Goal: Task Accomplishment & Management: Manage account settings

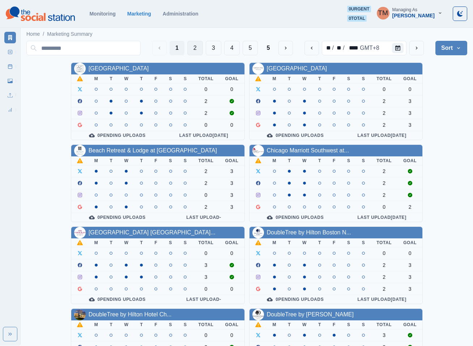
click at [193, 44] on button "2" at bounding box center [195, 48] width 16 height 14
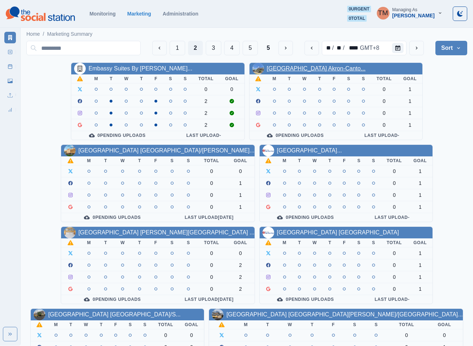
click at [321, 71] on link "[GEOGRAPHIC_DATA] Akron-Canto..." at bounding box center [316, 68] width 99 height 6
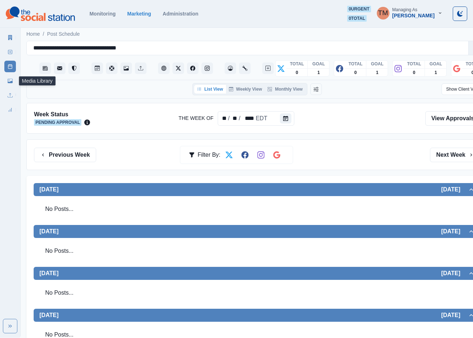
click at [7, 82] on link "Media Library" at bounding box center [10, 81] width 12 height 12
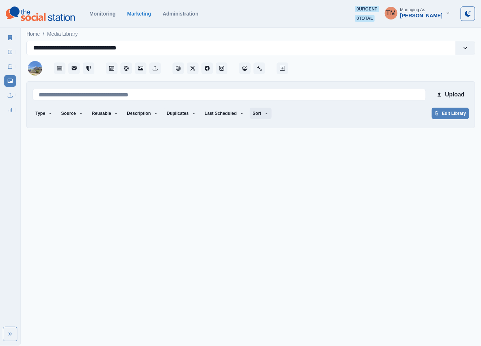
click at [253, 111] on button "Sort" at bounding box center [261, 114] width 22 height 12
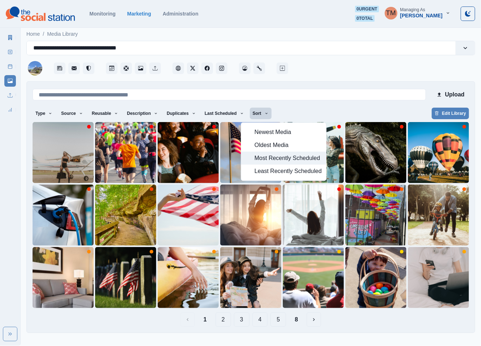
click at [264, 158] on span "Most Recently Scheduled" at bounding box center [288, 158] width 67 height 9
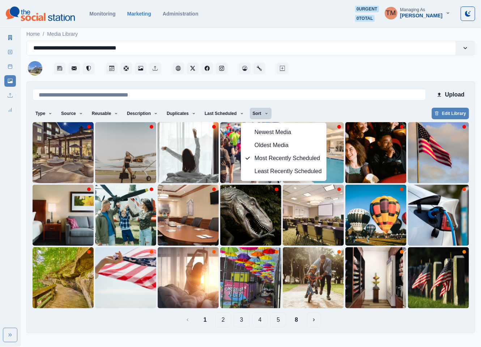
click at [354, 72] on div at bounding box center [383, 66] width 186 height 22
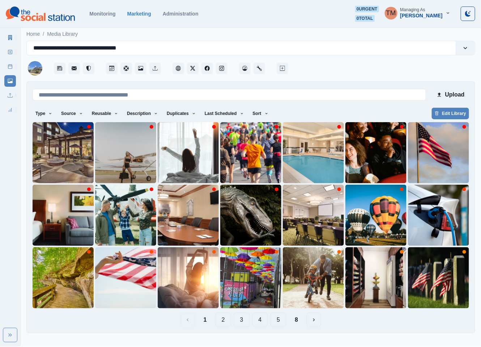
click at [256, 322] on button "4" at bounding box center [260, 320] width 16 height 14
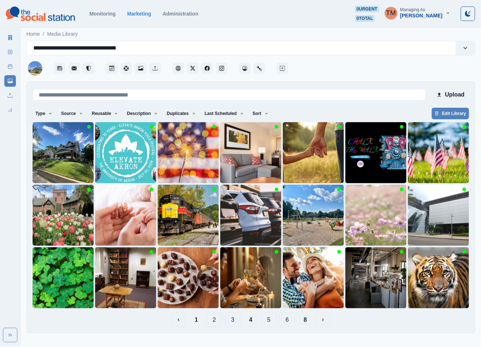
click at [233, 321] on button "3" at bounding box center [233, 320] width 16 height 14
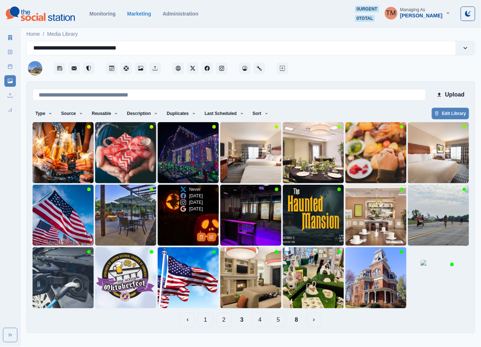
click at [173, 212] on img at bounding box center [188, 215] width 61 height 61
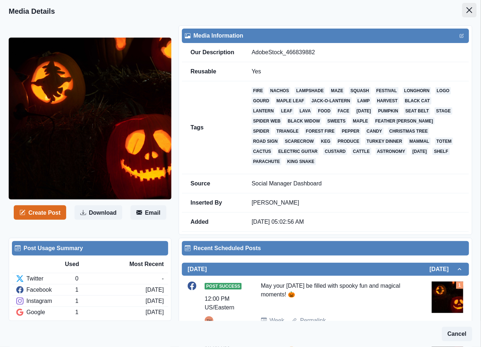
click at [466, 12] on icon "Close" at bounding box center [469, 10] width 6 height 6
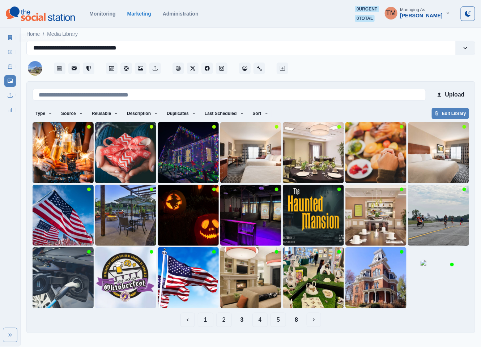
click at [8, 37] on icon at bounding box center [10, 37] width 5 height 5
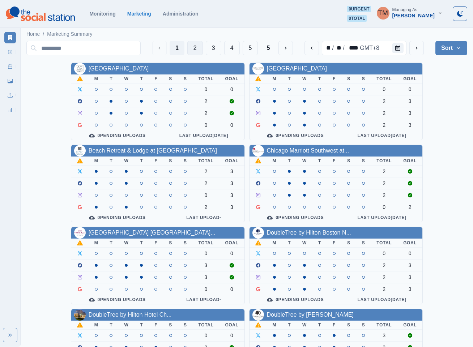
click at [188, 48] on button "2" at bounding box center [195, 48] width 16 height 14
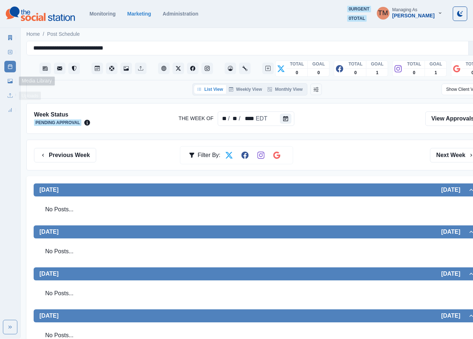
click at [13, 81] on link "Media Library" at bounding box center [10, 81] width 12 height 12
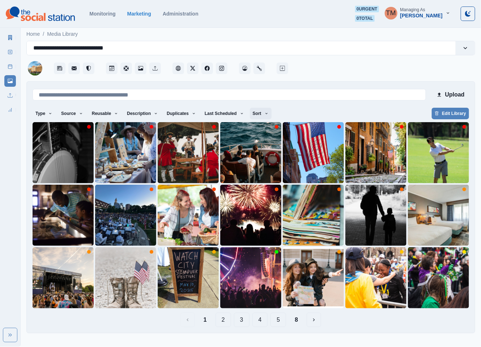
click at [264, 114] on icon "button" at bounding box center [266, 113] width 4 height 4
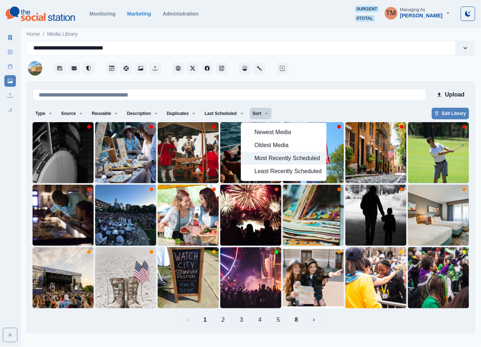
click at [277, 159] on span "Most Recently Scheduled" at bounding box center [288, 158] width 67 height 9
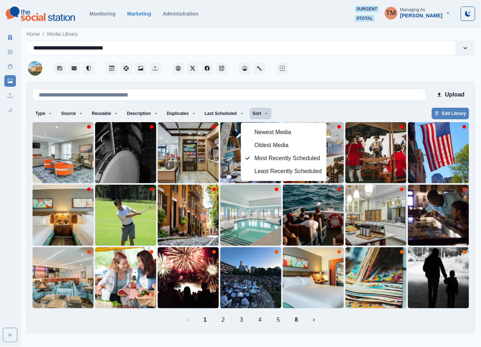
click at [268, 320] on button "4" at bounding box center [260, 320] width 16 height 14
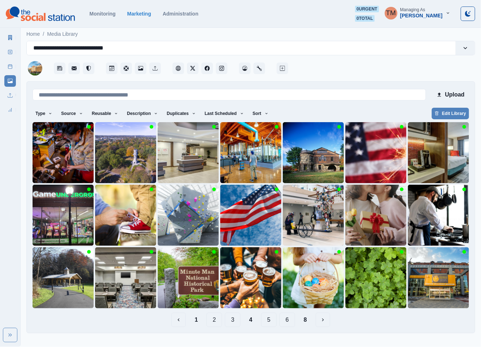
click at [237, 322] on button "3" at bounding box center [233, 320] width 16 height 14
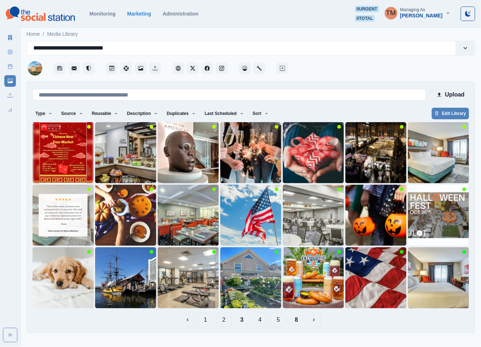
click at [203, 322] on button "1" at bounding box center [206, 320] width 16 height 14
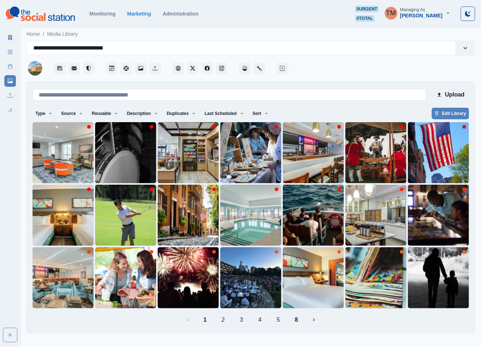
click at [264, 323] on button "4" at bounding box center [260, 320] width 16 height 14
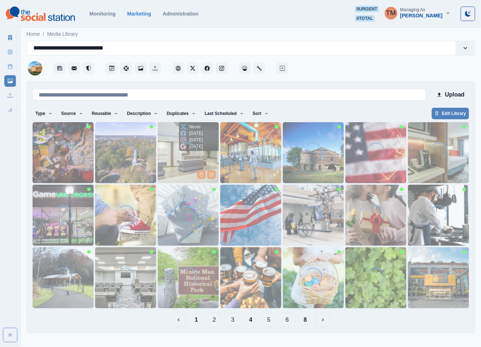
click at [171, 164] on img at bounding box center [188, 152] width 61 height 61
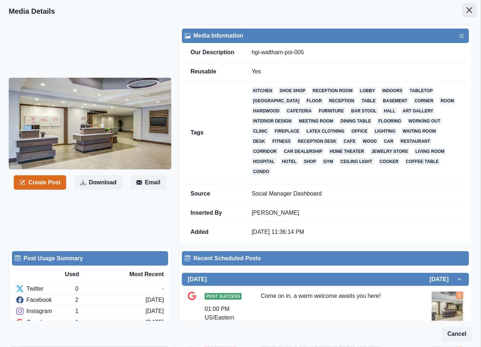
click at [466, 9] on icon "Close" at bounding box center [469, 10] width 6 height 6
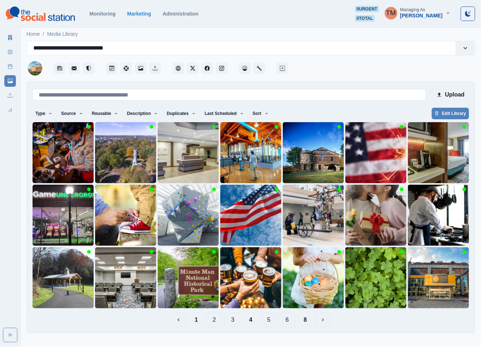
click at [235, 320] on button "3" at bounding box center [233, 320] width 16 height 14
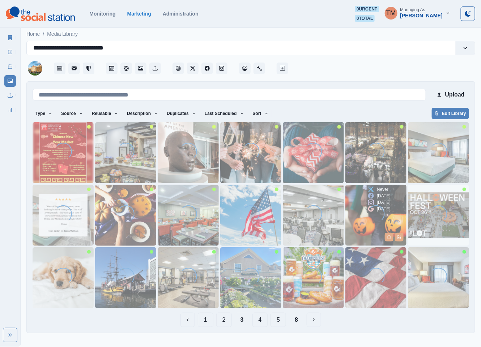
click at [362, 221] on img at bounding box center [375, 215] width 61 height 61
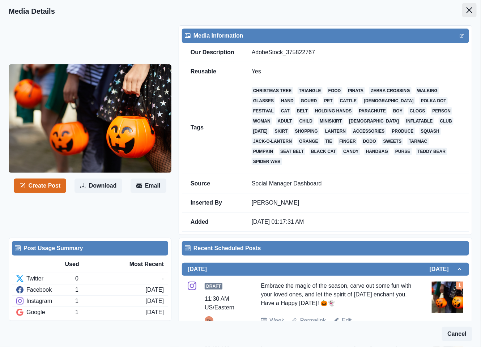
click at [466, 9] on icon "Close" at bounding box center [469, 10] width 6 height 6
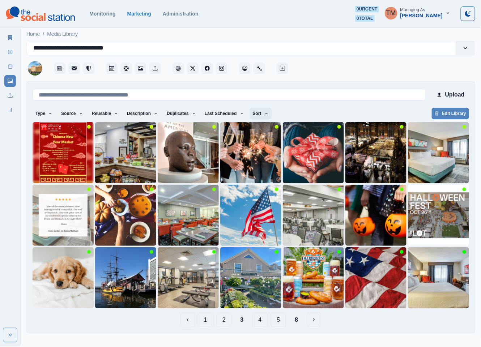
click at [250, 114] on button "Sort" at bounding box center [261, 114] width 22 height 12
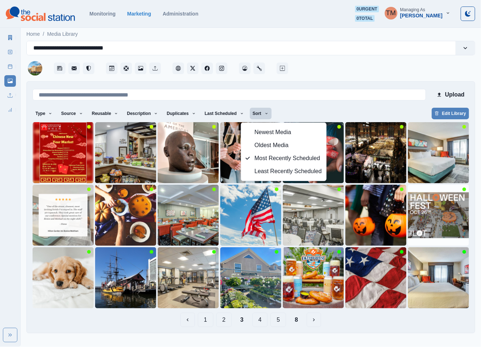
click at [343, 112] on div "Type Any Image Video Source Any Upload Social Manager Found: Instagram Found: G…" at bounding box center [251, 114] width 436 height 13
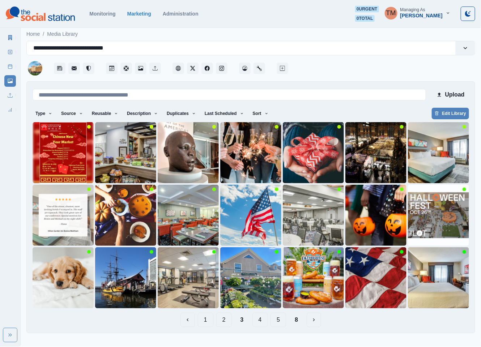
click at [206, 318] on button "1" at bounding box center [206, 320] width 16 height 14
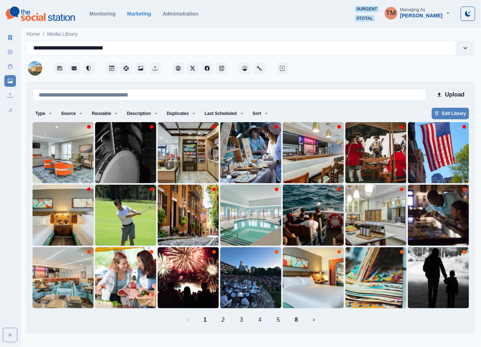
click at [223, 320] on button "2" at bounding box center [224, 320] width 16 height 14
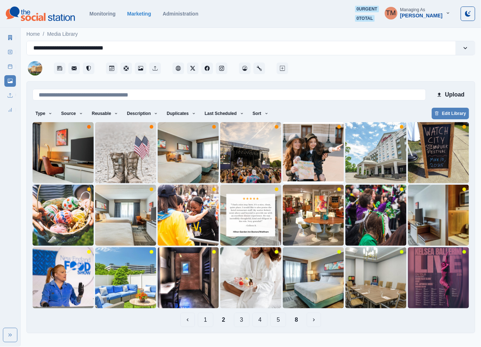
click at [242, 320] on button "3" at bounding box center [242, 320] width 16 height 14
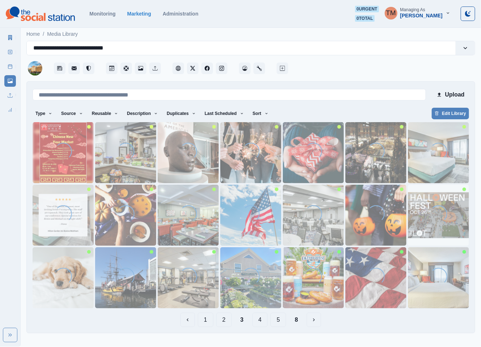
click at [255, 321] on button "4" at bounding box center [260, 320] width 16 height 14
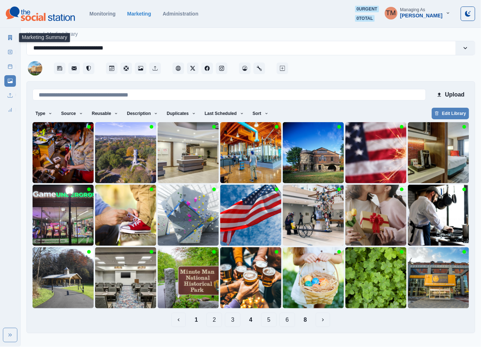
click at [12, 39] on icon at bounding box center [10, 37] width 5 height 5
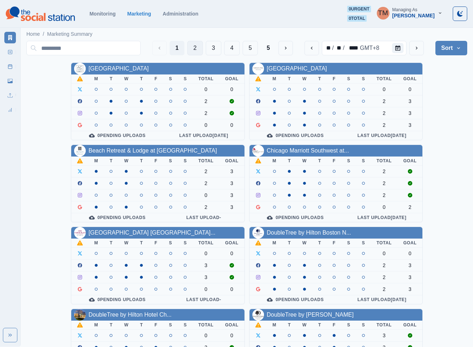
click at [196, 50] on button "2" at bounding box center [195, 48] width 16 height 14
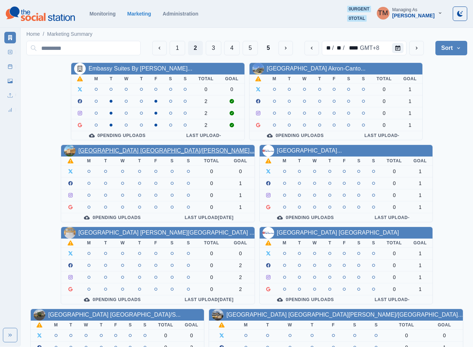
click at [139, 154] on link "[GEOGRAPHIC_DATA] [GEOGRAPHIC_DATA]/[PERSON_NAME]..." at bounding box center [166, 151] width 176 height 6
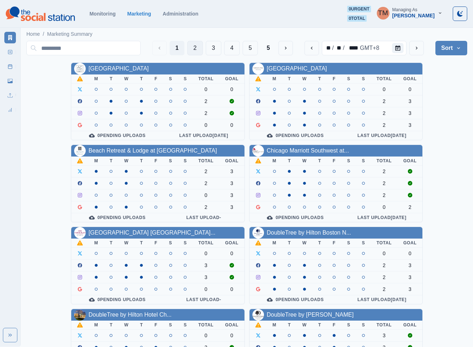
click at [196, 49] on button "2" at bounding box center [195, 48] width 16 height 14
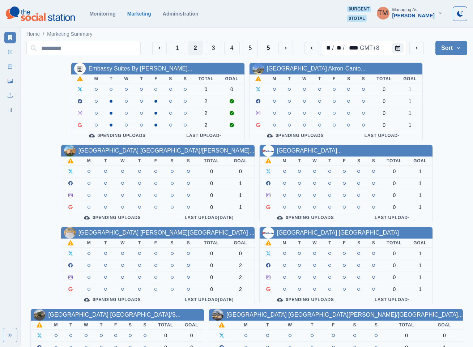
click at [297, 157] on div "[GEOGRAPHIC_DATA]..." at bounding box center [346, 151] width 173 height 12
click at [299, 153] on link "[GEOGRAPHIC_DATA]..." at bounding box center [309, 151] width 65 height 6
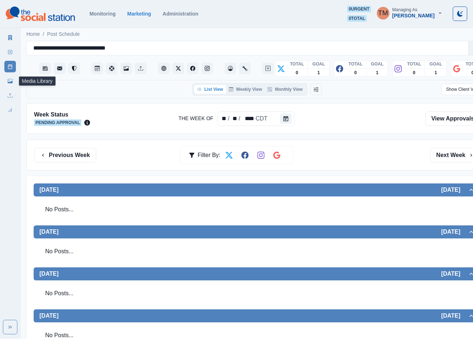
click at [13, 81] on link "Media Library" at bounding box center [10, 81] width 12 height 12
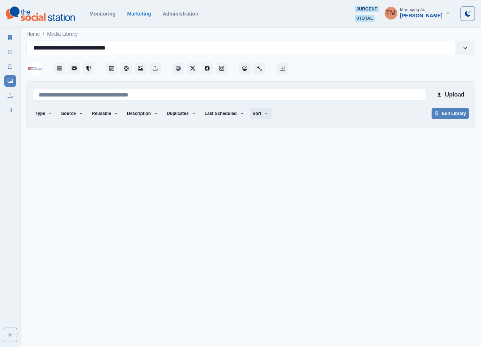
click at [264, 112] on icon "button" at bounding box center [266, 113] width 4 height 4
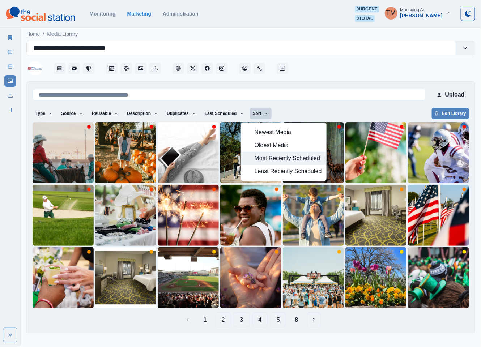
click at [270, 157] on span "Most Recently Scheduled" at bounding box center [288, 158] width 67 height 9
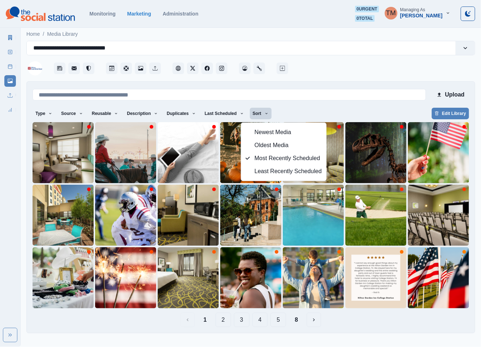
click at [296, 111] on div "Type Any Image Video Source Any Upload Social Manager Found: Instagram Found: G…" at bounding box center [251, 114] width 436 height 13
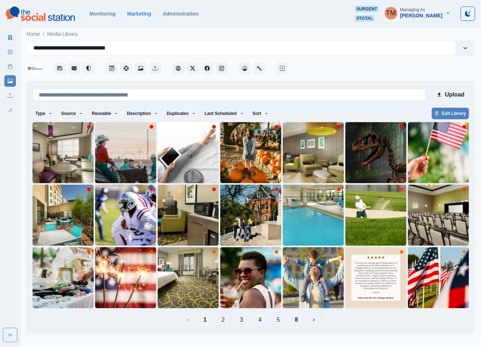
click at [221, 321] on button "2" at bounding box center [224, 320] width 16 height 14
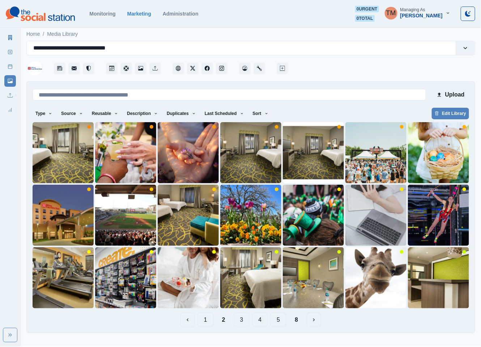
click at [241, 321] on button "3" at bounding box center [242, 320] width 16 height 14
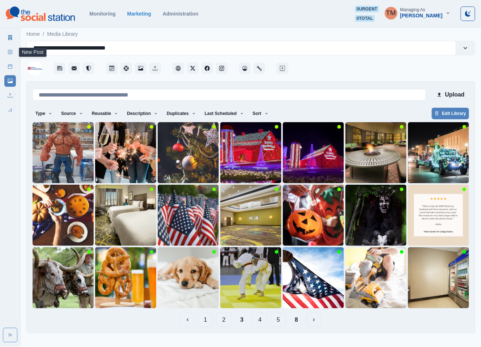
click at [5, 51] on link "New Post" at bounding box center [10, 52] width 12 height 12
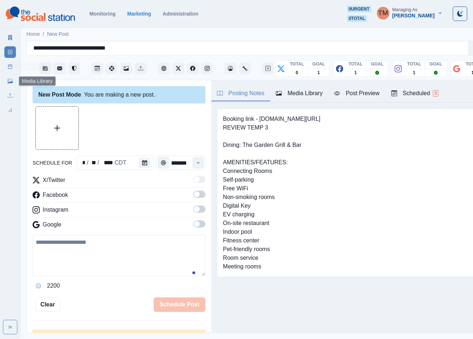
click at [11, 82] on icon at bounding box center [10, 81] width 5 height 4
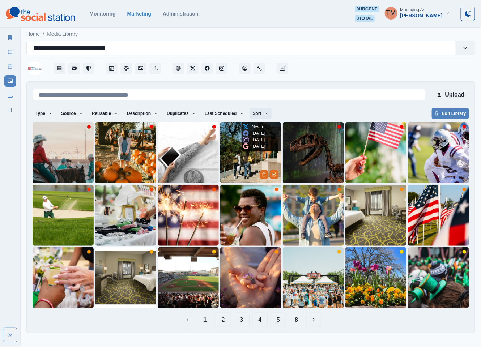
click at [254, 117] on button "Sort" at bounding box center [261, 114] width 22 height 12
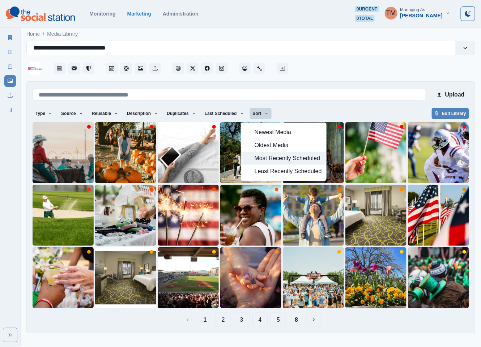
click at [265, 158] on span "Most Recently Scheduled" at bounding box center [288, 158] width 67 height 9
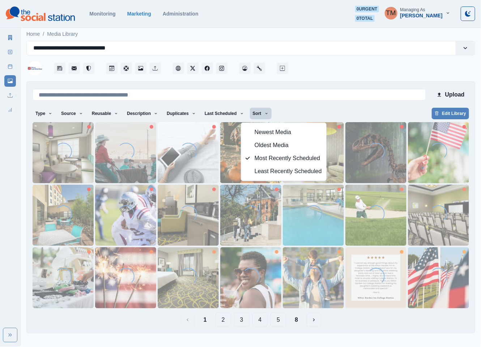
click at [263, 323] on button "4" at bounding box center [260, 320] width 16 height 14
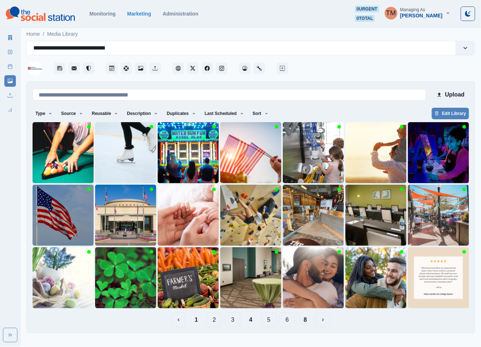
click at [232, 319] on button "3" at bounding box center [233, 320] width 16 height 14
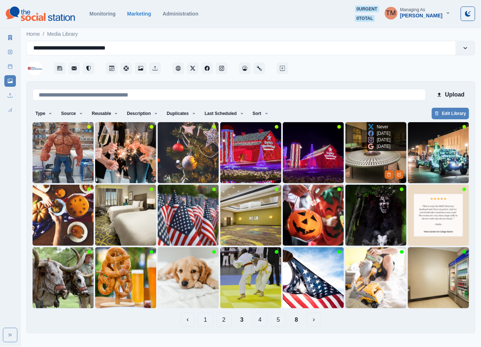
click at [361, 158] on img at bounding box center [375, 152] width 61 height 61
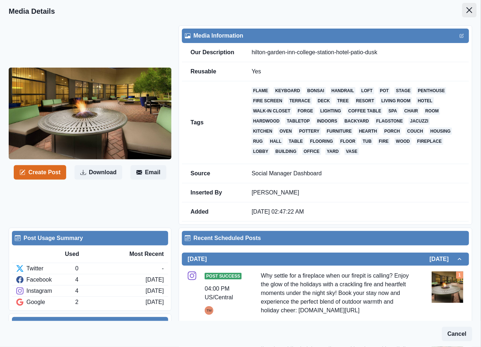
click at [466, 12] on icon "Close" at bounding box center [469, 10] width 6 height 6
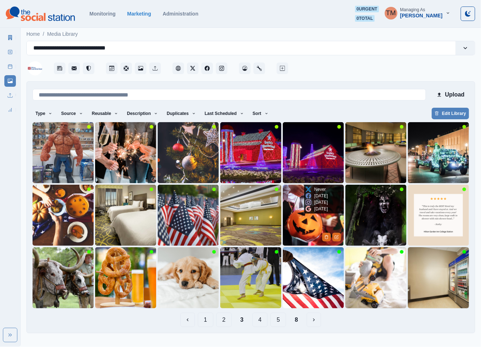
click at [303, 221] on img at bounding box center [313, 215] width 61 height 61
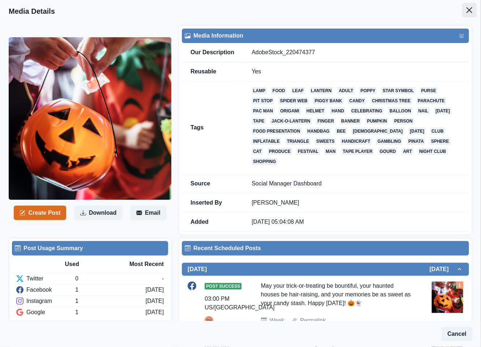
click at [466, 10] on icon "Close" at bounding box center [469, 10] width 6 height 6
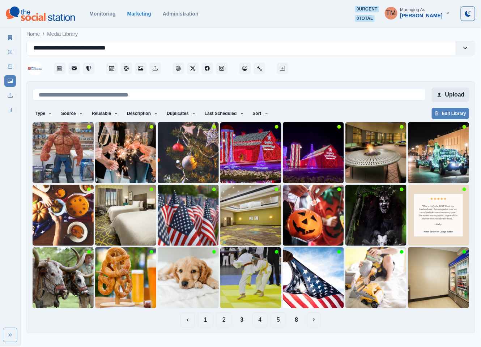
click at [452, 97] on button "Upload" at bounding box center [450, 95] width 37 height 14
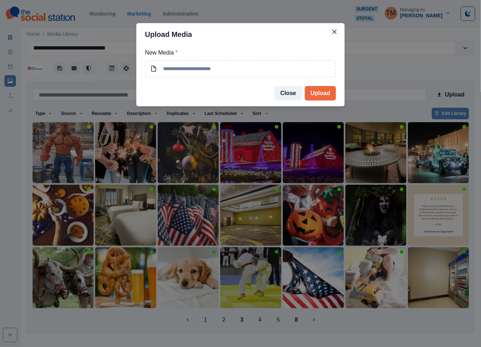
click at [7, 134] on div "Upload Media New Media * Close Upload" at bounding box center [240, 173] width 481 height 347
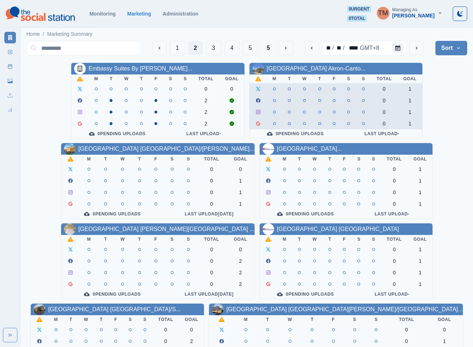
scroll to position [54, 0]
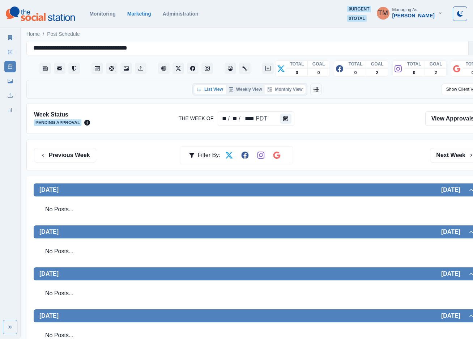
click at [294, 89] on button "Monthly View" at bounding box center [285, 89] width 40 height 9
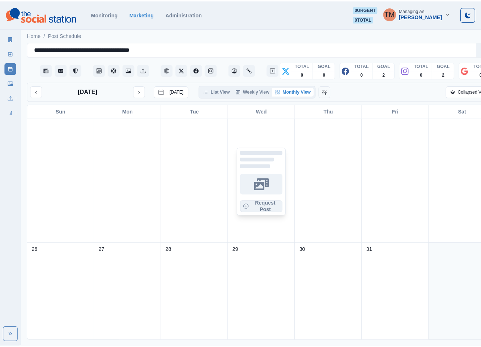
scroll to position [434, 0]
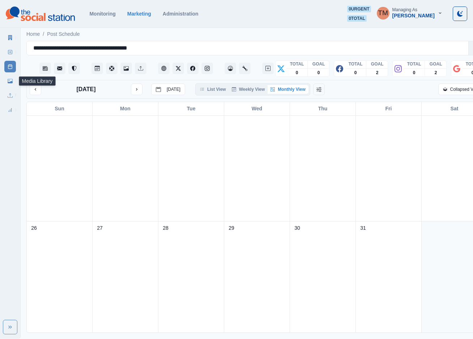
click at [11, 82] on icon at bounding box center [10, 81] width 5 height 4
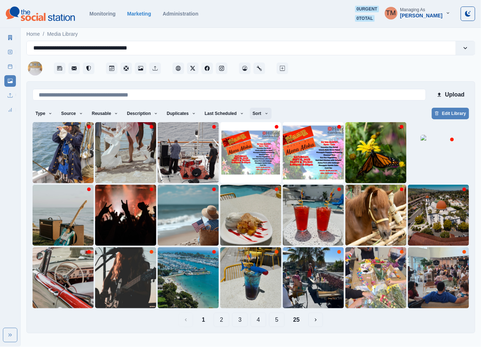
click at [264, 114] on icon "button" at bounding box center [266, 113] width 4 height 4
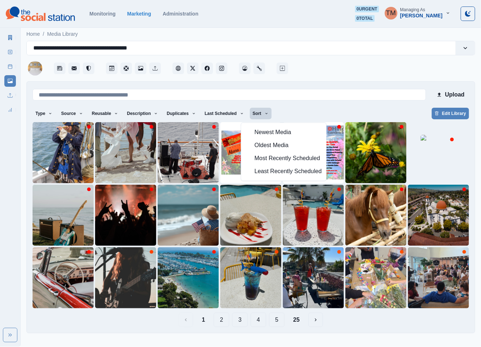
click at [312, 113] on div "Type Any Image Video Source Any Upload Social Manager Found: Instagram Found: G…" at bounding box center [251, 114] width 436 height 13
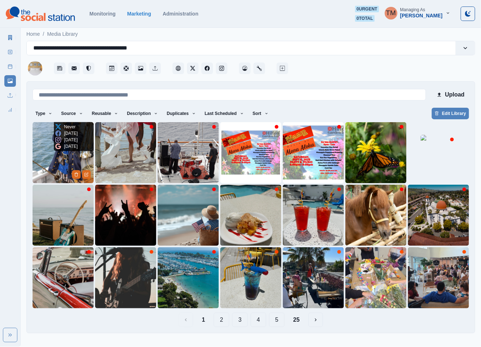
click at [38, 158] on img at bounding box center [63, 152] width 61 height 61
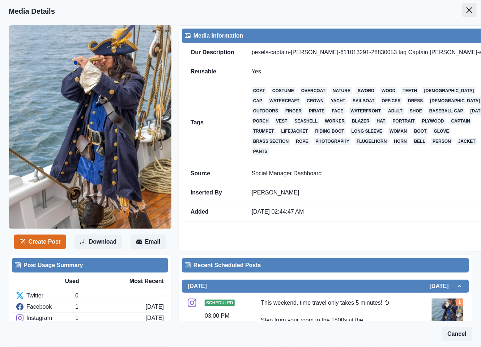
click at [466, 8] on icon "Close" at bounding box center [469, 10] width 6 height 6
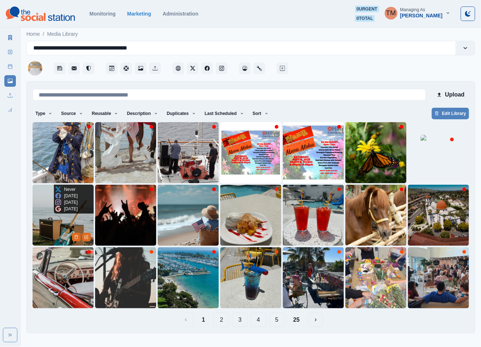
click at [47, 219] on img at bounding box center [63, 215] width 61 height 61
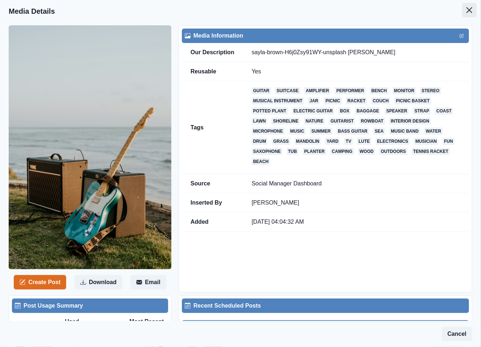
click at [466, 10] on icon "Close" at bounding box center [469, 10] width 6 height 6
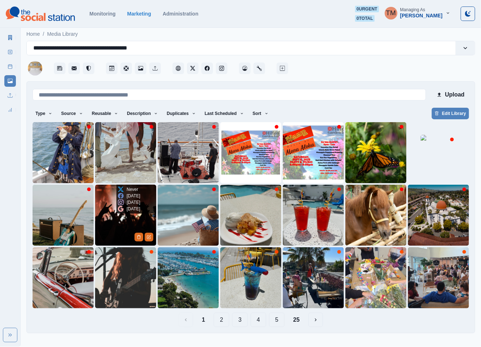
click at [115, 230] on img at bounding box center [125, 215] width 61 height 61
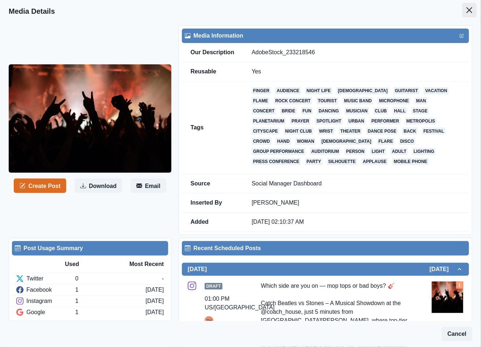
click at [466, 10] on icon "Close" at bounding box center [469, 10] width 6 height 6
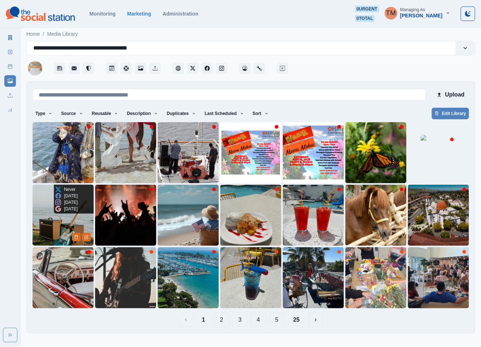
click at [50, 225] on img at bounding box center [63, 215] width 61 height 61
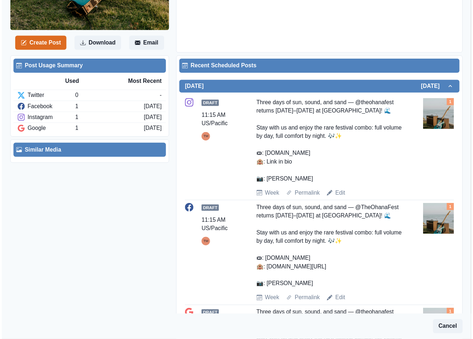
scroll to position [217, 0]
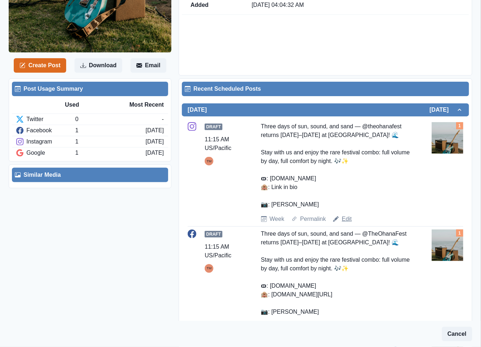
click at [346, 219] on link "Edit" at bounding box center [347, 219] width 10 height 9
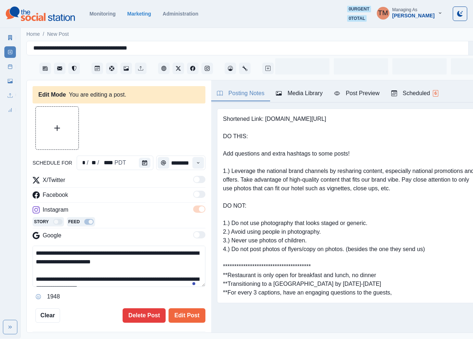
type input "********"
type textarea "**********"
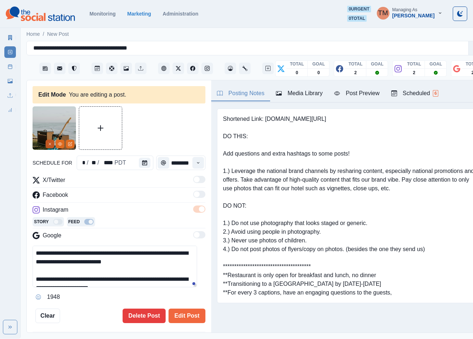
click at [47, 144] on button "Remove" at bounding box center [50, 144] width 9 height 9
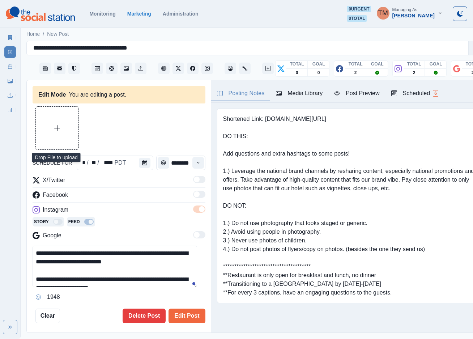
click at [47, 134] on button "Upload Media" at bounding box center [57, 128] width 43 height 43
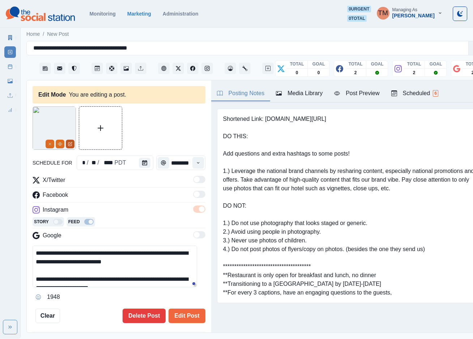
click at [73, 144] on button "Edit Media" at bounding box center [70, 144] width 9 height 9
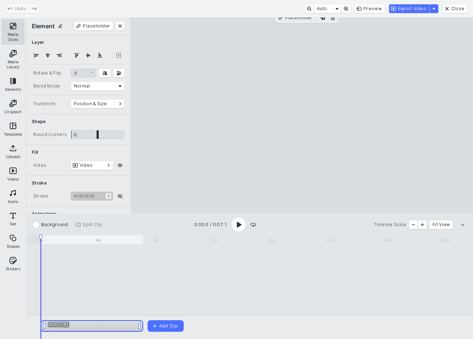
click at [10, 29] on button "Media Sizes" at bounding box center [12, 32] width 23 height 26
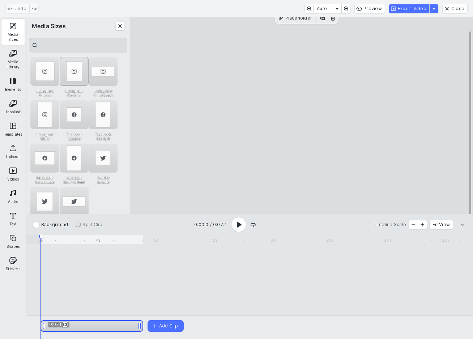
click at [75, 69] on div "Instagram Portrait" at bounding box center [74, 71] width 29 height 29
click at [302, 116] on cesdk-canvas "Editor canvas" at bounding box center [302, 116] width 0 height 0
click at [243, 229] on icon "Play complete video" at bounding box center [238, 224] width 9 height 9
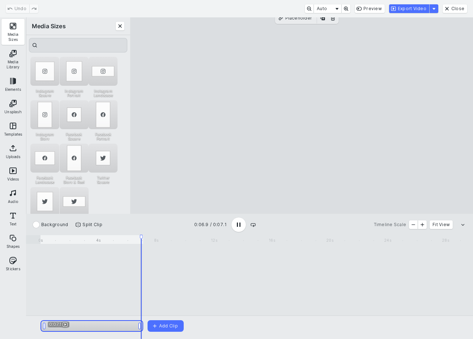
click at [302, 116] on cesdk-canvas "Editor canvas" at bounding box center [302, 116] width 0 height 0
drag, startPoint x: 316, startPoint y: 164, endPoint x: 316, endPoint y: 151, distance: 12.7
click at [302, 116] on cesdk-canvas "Editor canvas" at bounding box center [302, 116] width 0 height 0
click at [421, 10] on button "Export Video" at bounding box center [409, 8] width 40 height 9
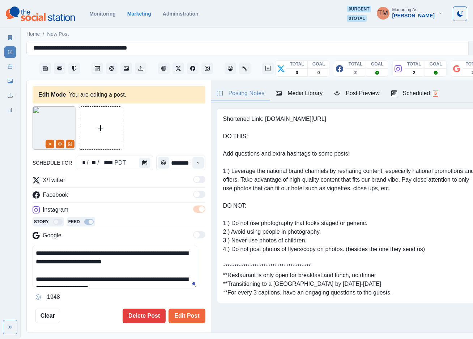
click at [316, 96] on div "Media Library" at bounding box center [299, 93] width 47 height 9
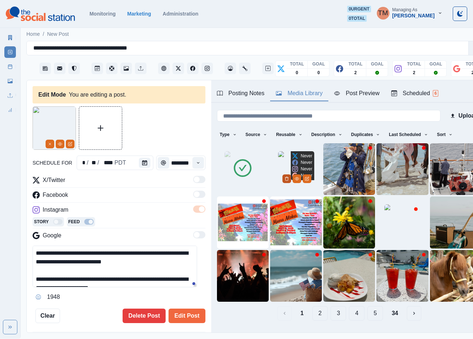
click at [287, 181] on icon "Delete Media" at bounding box center [287, 178] width 4 height 4
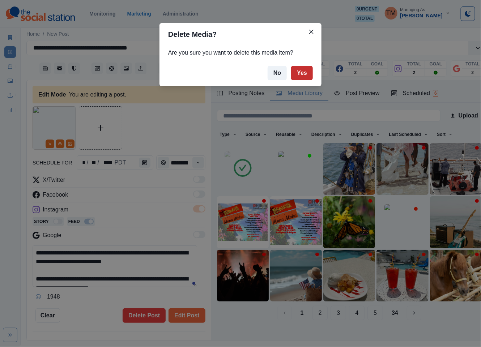
click at [303, 73] on button "Yes" at bounding box center [302, 73] width 22 height 14
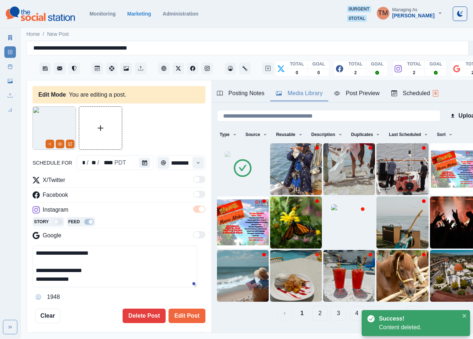
scroll to position [52, 0]
click at [183, 319] on button "Edit Post" at bounding box center [187, 315] width 37 height 14
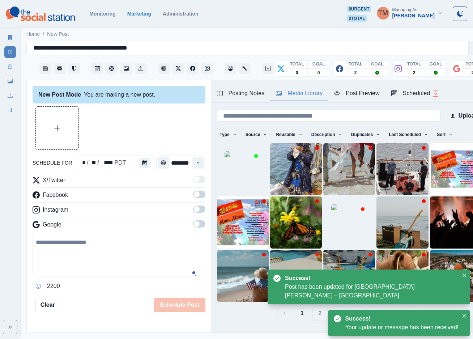
scroll to position [217, 0]
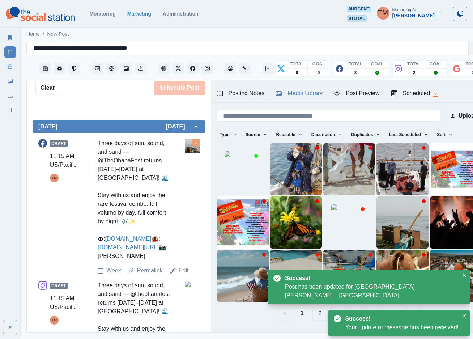
click at [182, 275] on link "Edit" at bounding box center [184, 270] width 10 height 9
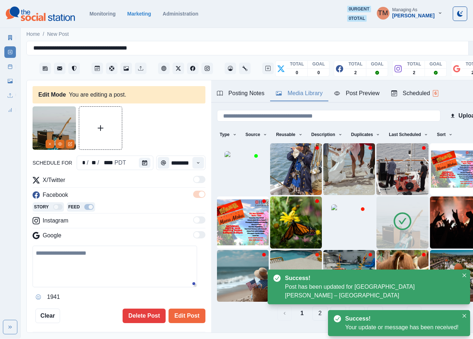
type textarea "**********"
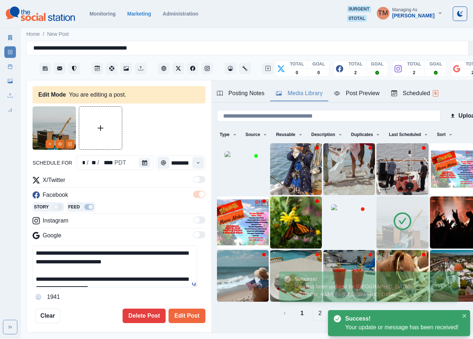
drag, startPoint x: 50, startPoint y: 145, endPoint x: 184, endPoint y: 154, distance: 134.5
click at [51, 144] on icon "Remove" at bounding box center [50, 144] width 4 height 4
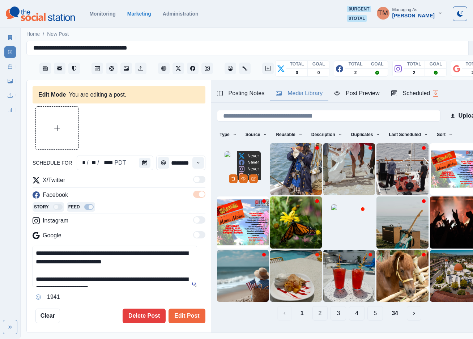
click at [225, 168] on img at bounding box center [243, 169] width 36 height 36
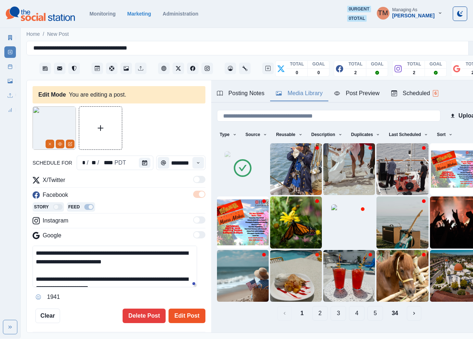
click at [182, 315] on button "Edit Post" at bounding box center [187, 315] width 37 height 14
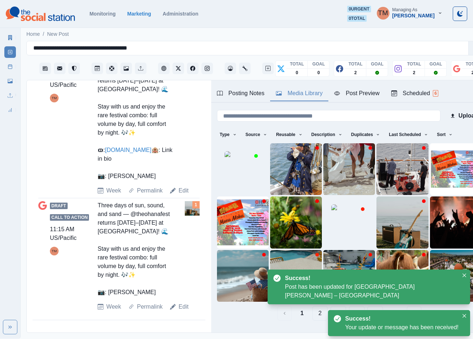
scroll to position [457, 0]
click at [185, 311] on link "Edit" at bounding box center [184, 306] width 10 height 9
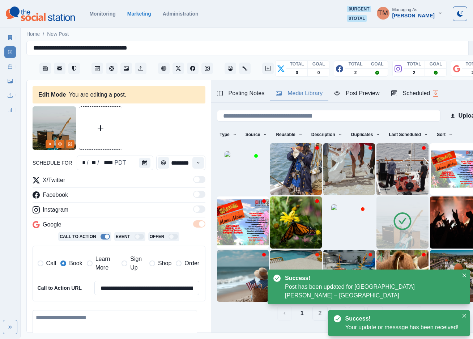
type textarea "**********"
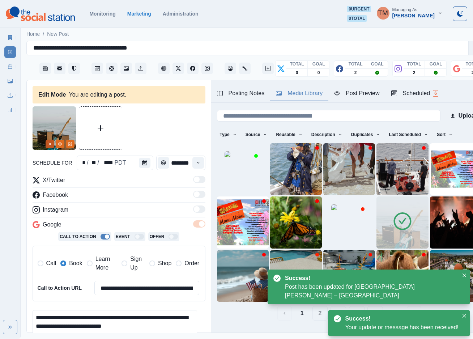
click at [46, 144] on button "Remove" at bounding box center [50, 144] width 9 height 9
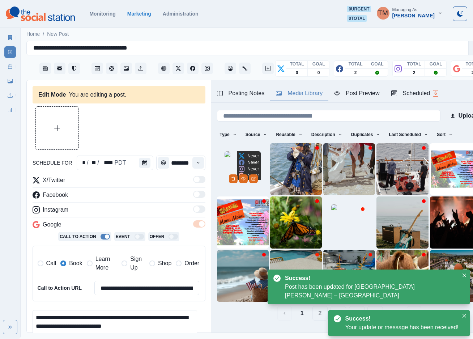
click at [230, 176] on img at bounding box center [243, 169] width 36 height 36
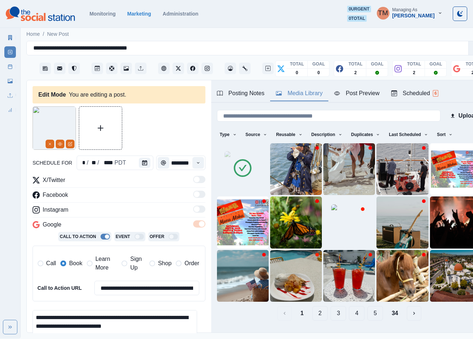
click at [103, 263] on span "Learn More" at bounding box center [106, 263] width 22 height 17
click at [73, 263] on span "Book" at bounding box center [75, 263] width 13 height 9
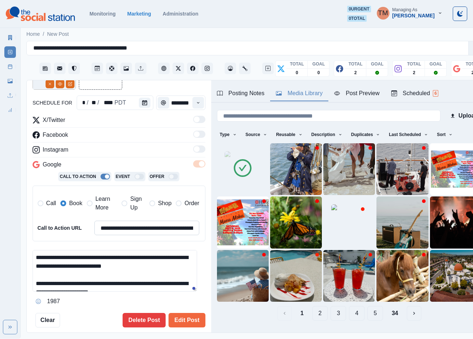
scroll to position [108, 0]
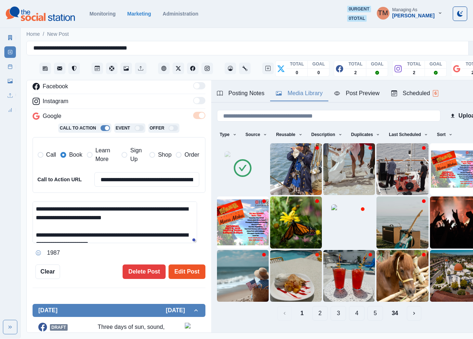
click at [182, 272] on button "Edit Post" at bounding box center [187, 271] width 37 height 14
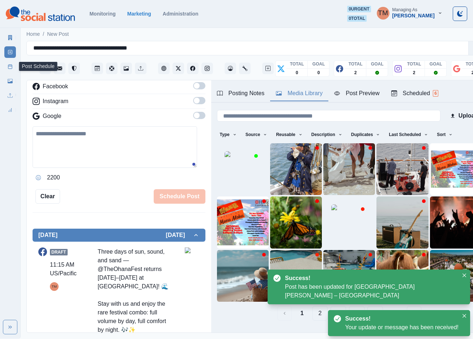
click at [8, 68] on rect at bounding box center [10, 67] width 4 height 4
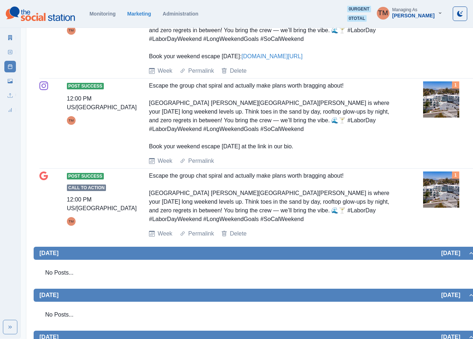
scroll to position [54, 0]
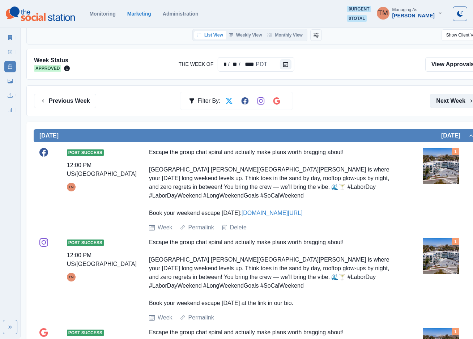
click at [448, 103] on button "Next Week" at bounding box center [455, 101] width 50 height 14
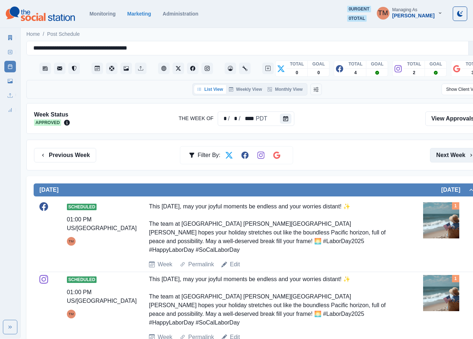
click at [455, 158] on button "Next Week" at bounding box center [455, 155] width 50 height 14
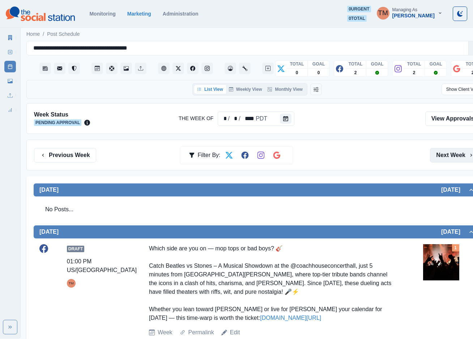
click at [455, 154] on button "Next Week" at bounding box center [455, 155] width 50 height 14
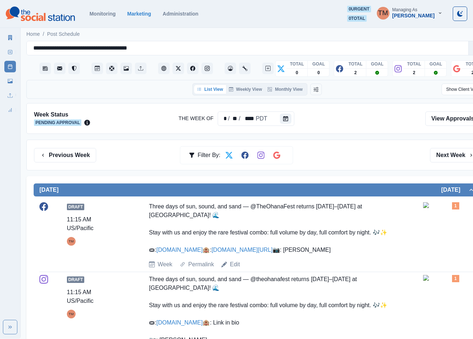
scroll to position [54, 0]
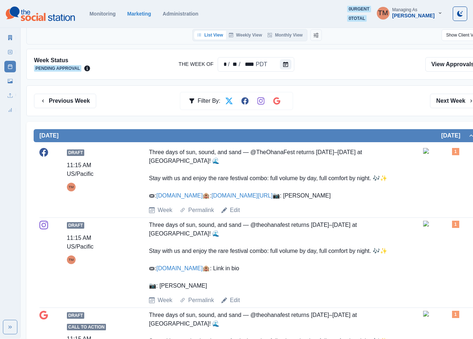
click at [444, 154] on img at bounding box center [441, 151] width 36 height 6
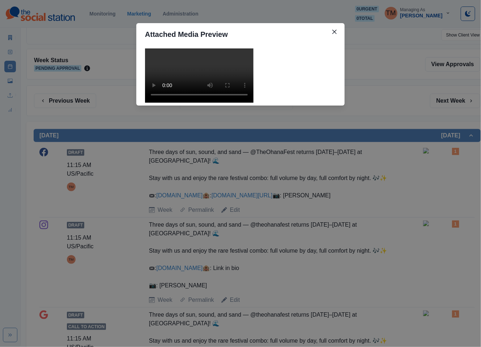
click at [394, 99] on div "Attached Media Preview" at bounding box center [240, 173] width 481 height 347
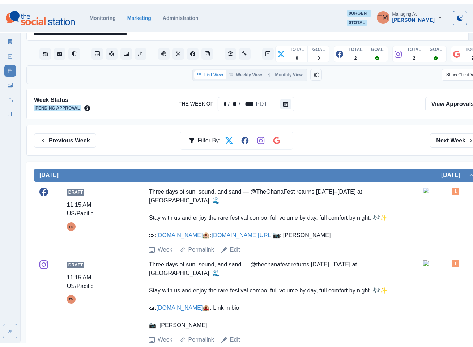
scroll to position [0, 0]
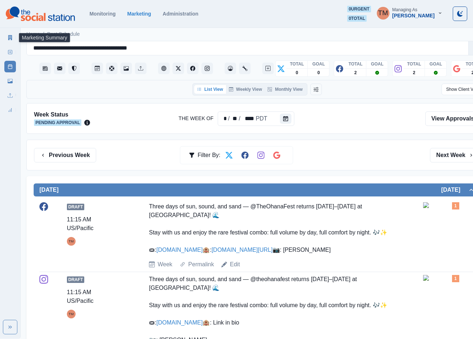
click at [11, 36] on icon at bounding box center [10, 37] width 4 height 5
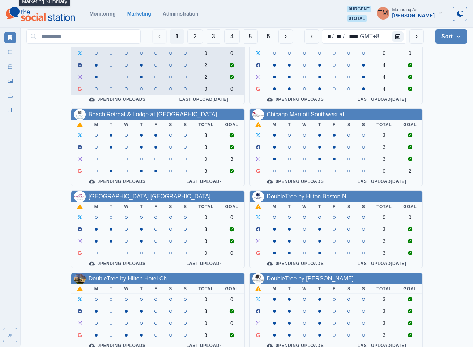
scroll to position [54, 0]
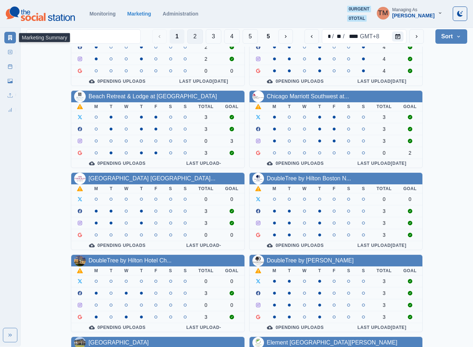
click at [193, 34] on button "2" at bounding box center [195, 36] width 16 height 14
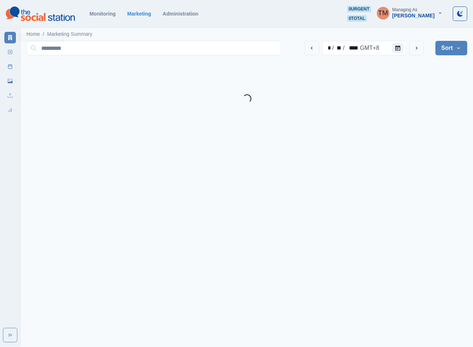
scroll to position [0, 0]
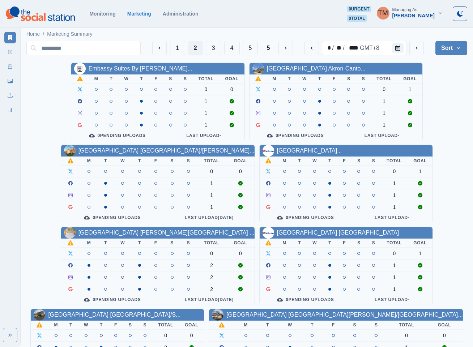
click at [148, 236] on link "[GEOGRAPHIC_DATA] [PERSON_NAME][GEOGRAPHIC_DATA] ..." at bounding box center [166, 233] width 176 height 6
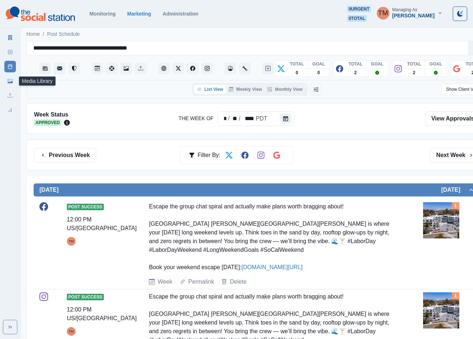
click at [9, 84] on link "Media Library" at bounding box center [10, 81] width 12 height 12
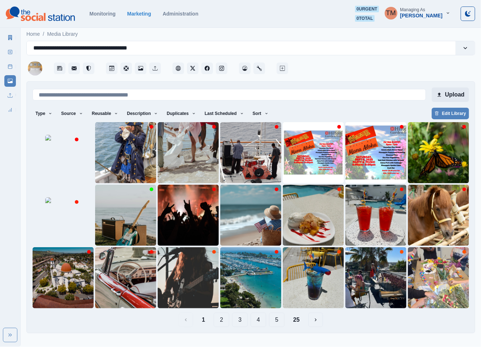
click at [451, 94] on button "Upload" at bounding box center [450, 95] width 37 height 14
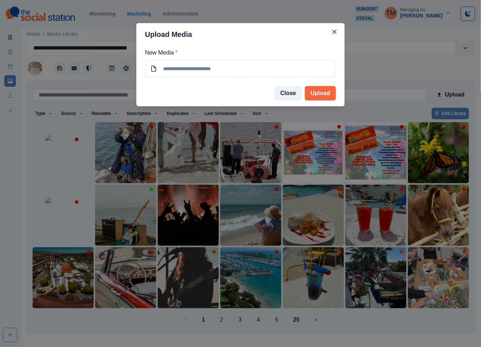
click at [6, 139] on div "Upload Media New Media * Close Upload" at bounding box center [240, 173] width 481 height 347
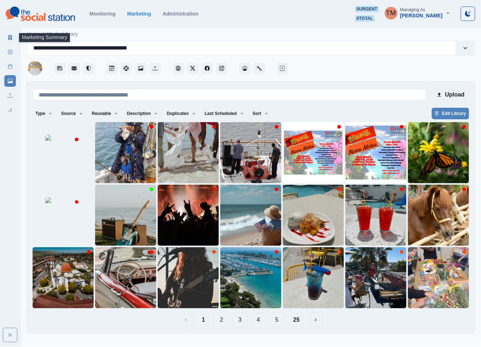
click at [9, 38] on icon at bounding box center [10, 37] width 4 height 5
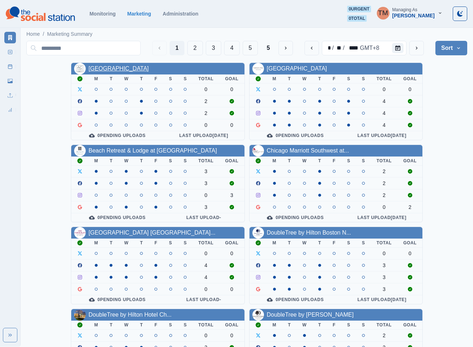
click at [145, 72] on link "[GEOGRAPHIC_DATA]" at bounding box center [119, 68] width 60 height 6
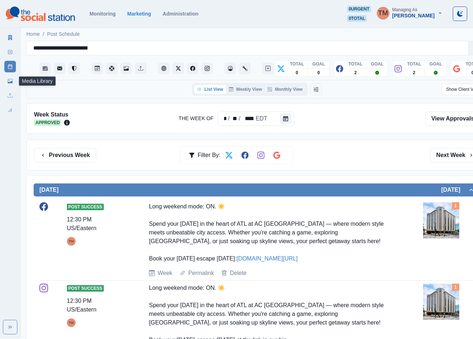
click at [11, 83] on icon at bounding box center [10, 81] width 5 height 4
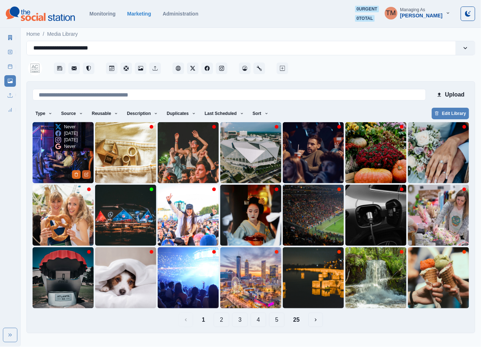
click at [85, 176] on icon "Edit Media" at bounding box center [86, 174] width 4 height 4
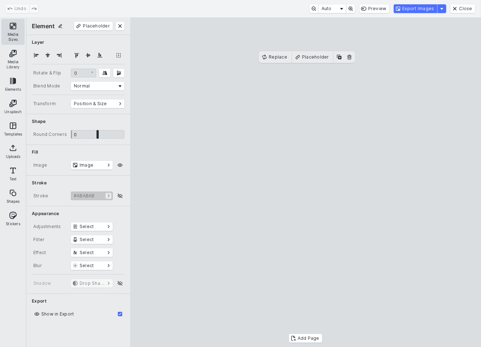
click at [11, 31] on button "Media Sizes" at bounding box center [12, 32] width 23 height 26
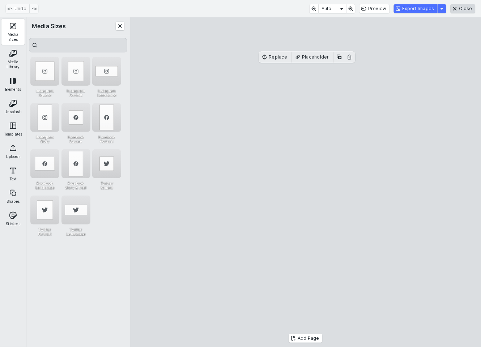
click at [465, 9] on button "Close" at bounding box center [463, 8] width 25 height 9
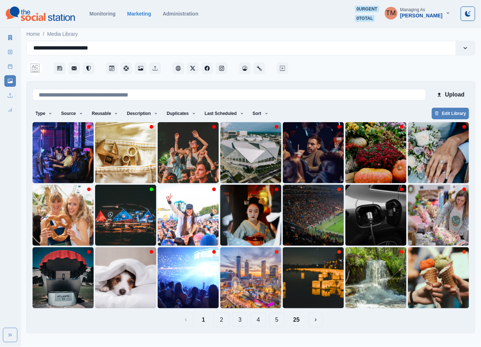
click at [11, 67] on icon at bounding box center [10, 66] width 5 height 5
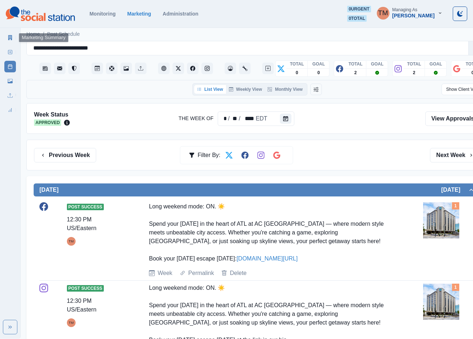
click at [7, 34] on link "Marketing Summary" at bounding box center [10, 38] width 12 height 12
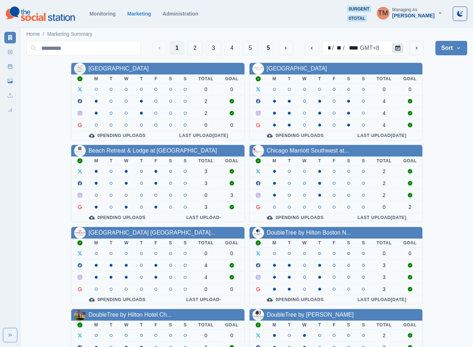
click at [402, 49] on button "Calendar" at bounding box center [398, 48] width 12 height 10
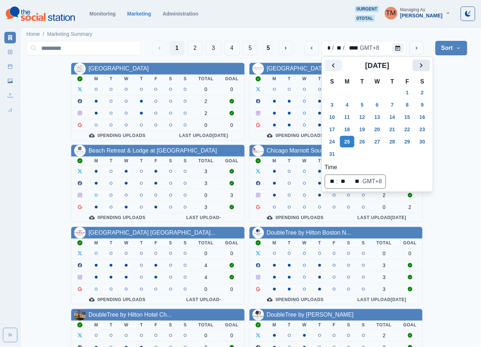
click at [429, 69] on button "Next" at bounding box center [421, 66] width 17 height 12
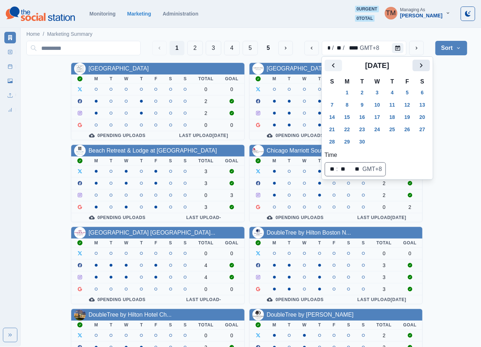
click at [424, 68] on icon "Next" at bounding box center [421, 65] width 9 height 9
click at [349, 139] on button "27" at bounding box center [347, 142] width 14 height 12
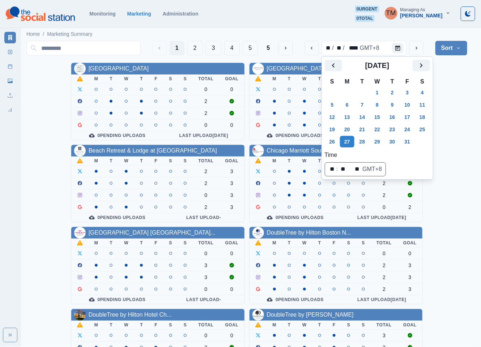
click at [286, 20] on div "Monitoring Marketing Administration 0 urgent 0 total TM Managing As Tony Manalo" at bounding box center [240, 14] width 469 height 16
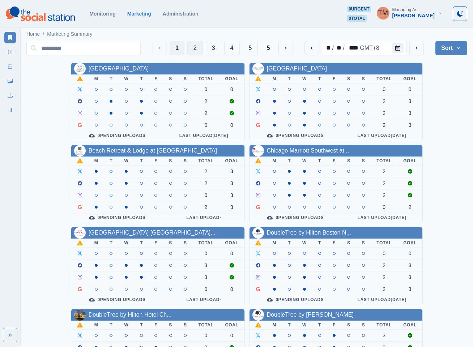
click at [187, 50] on button "2" at bounding box center [195, 48] width 16 height 14
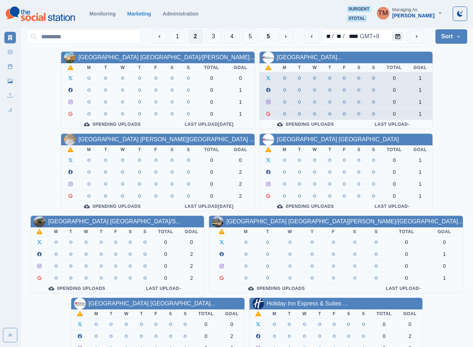
scroll to position [108, 0]
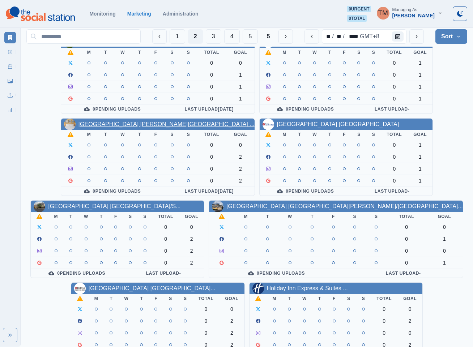
click at [152, 127] on link "[GEOGRAPHIC_DATA] [PERSON_NAME][GEOGRAPHIC_DATA] ..." at bounding box center [166, 124] width 176 height 6
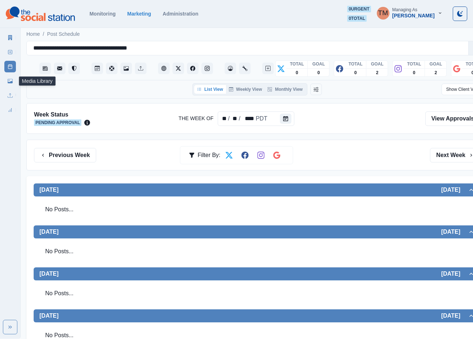
click at [11, 83] on icon at bounding box center [10, 81] width 5 height 4
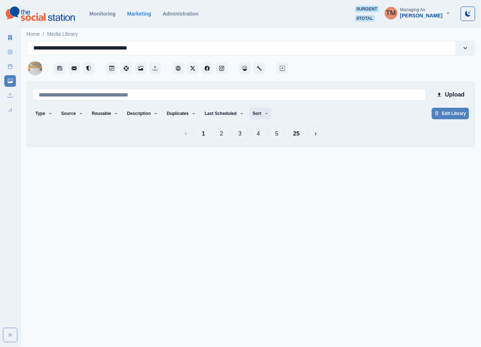
click at [264, 114] on icon "button" at bounding box center [266, 113] width 4 height 4
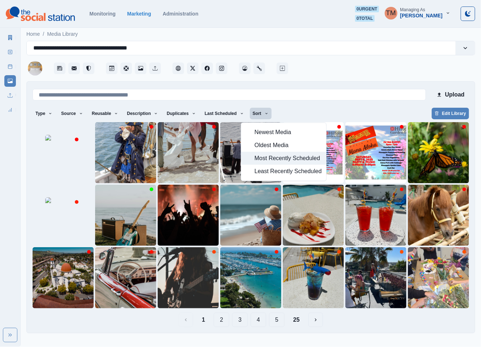
click at [274, 158] on span "Most Recently Scheduled" at bounding box center [288, 158] width 67 height 9
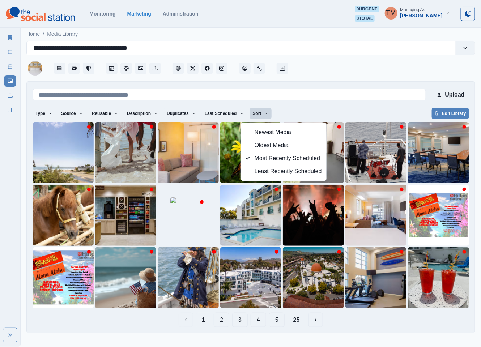
click at [295, 112] on div "Type Any Image Video Source Any Upload Social Manager Found: Instagram Found: G…" at bounding box center [251, 114] width 436 height 13
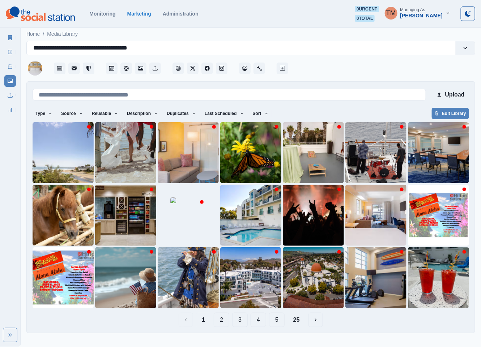
click at [300, 323] on button "25" at bounding box center [296, 320] width 18 height 14
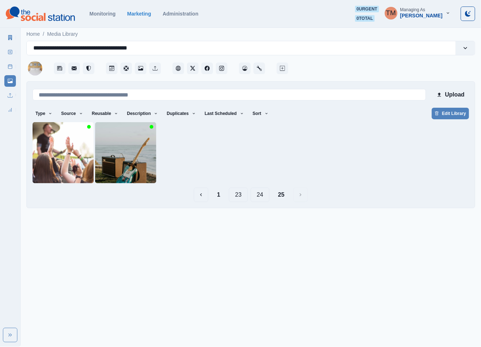
click at [262, 196] on button "24" at bounding box center [260, 195] width 19 height 14
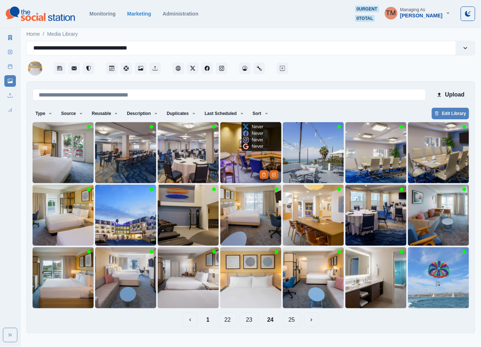
click at [237, 171] on img at bounding box center [250, 152] width 61 height 61
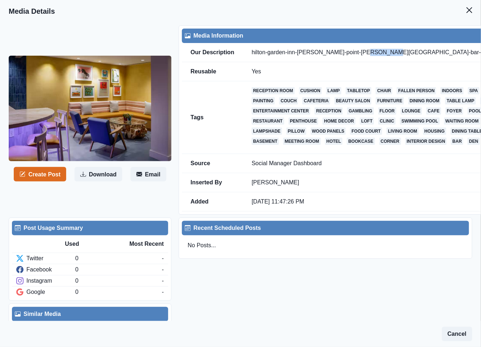
drag, startPoint x: 364, startPoint y: 53, endPoint x: 389, endPoint y: 54, distance: 24.3
click at [389, 54] on td "hilton-garden-inn-dana-point-dohey-beach-bar-nook" at bounding box center [396, 52] width 307 height 19
copy td "bar-nook"
click at [466, 8] on icon "Close" at bounding box center [469, 10] width 6 height 6
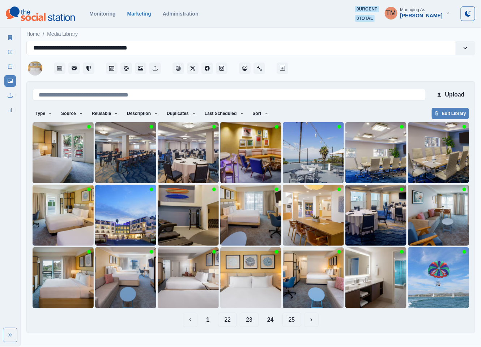
click at [207, 324] on button "1" at bounding box center [207, 320] width 15 height 14
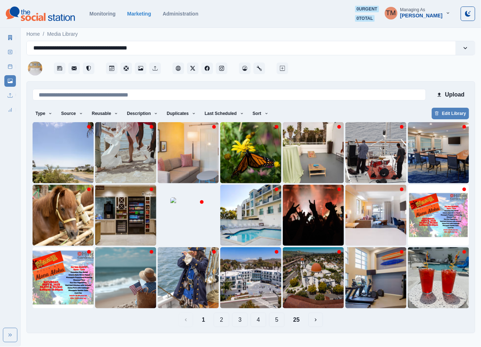
click at [297, 320] on button "25" at bounding box center [296, 320] width 18 height 14
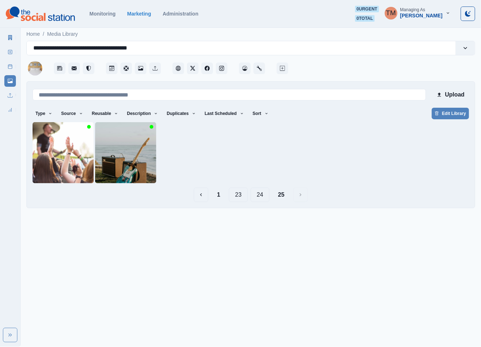
click at [260, 196] on button "24" at bounding box center [260, 195] width 19 height 14
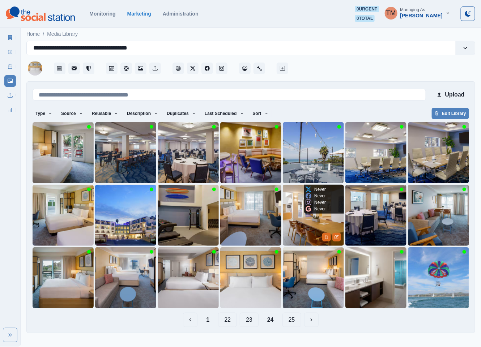
click at [303, 228] on img at bounding box center [313, 215] width 61 height 61
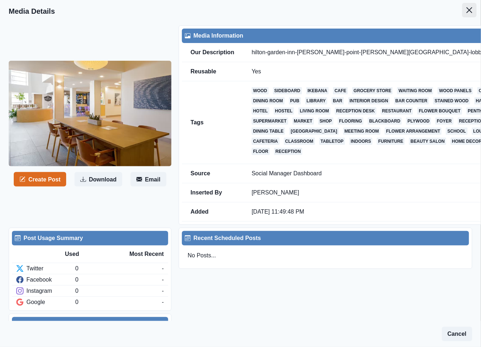
click at [464, 11] on button "Close" at bounding box center [469, 10] width 14 height 14
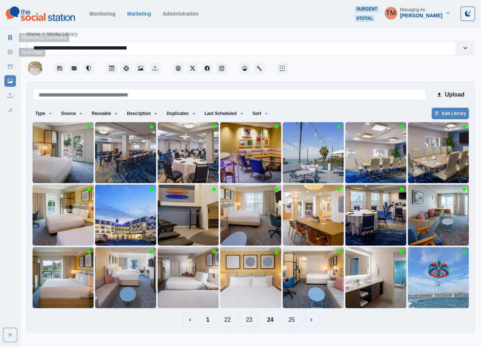
click at [12, 37] on icon at bounding box center [10, 37] width 4 height 5
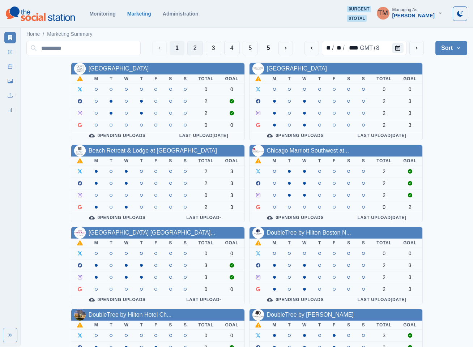
click at [197, 46] on button "2" at bounding box center [195, 48] width 16 height 14
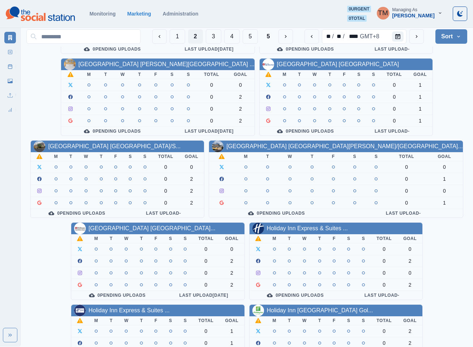
scroll to position [108, 0]
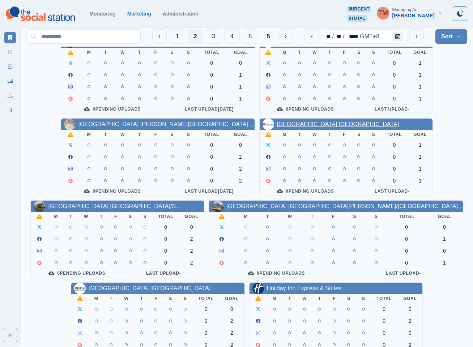
click at [294, 127] on link "[GEOGRAPHIC_DATA] [GEOGRAPHIC_DATA]" at bounding box center [338, 124] width 122 height 6
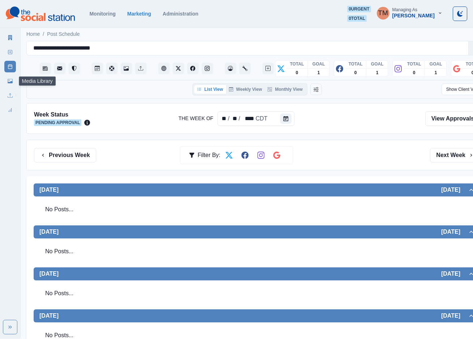
click at [5, 81] on link "Media Library" at bounding box center [10, 81] width 12 height 12
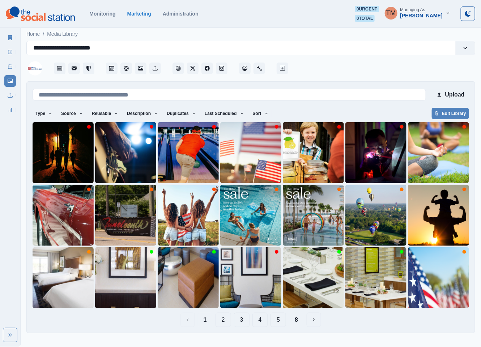
click at [242, 321] on button "3" at bounding box center [242, 320] width 16 height 14
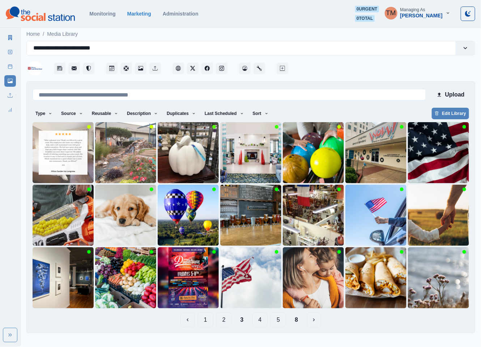
click at [228, 323] on button "2" at bounding box center [224, 320] width 16 height 14
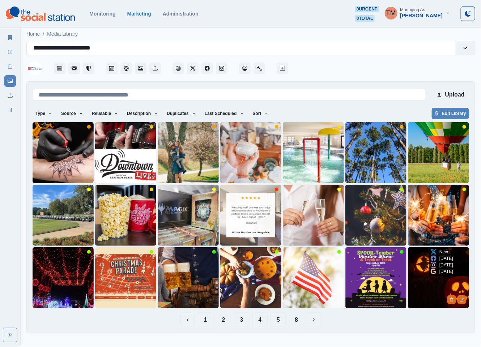
click at [438, 290] on img at bounding box center [438, 277] width 61 height 61
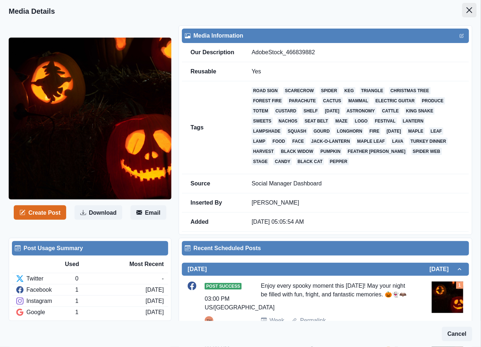
click at [466, 11] on icon "Close" at bounding box center [469, 10] width 6 height 6
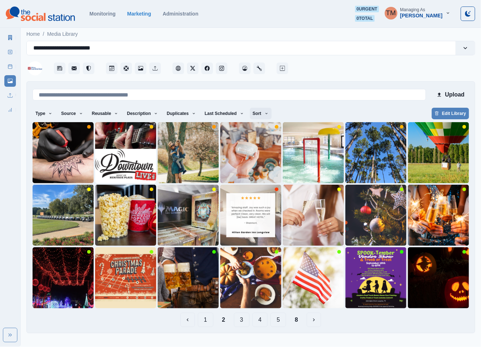
click at [256, 110] on button "Sort" at bounding box center [261, 114] width 22 height 12
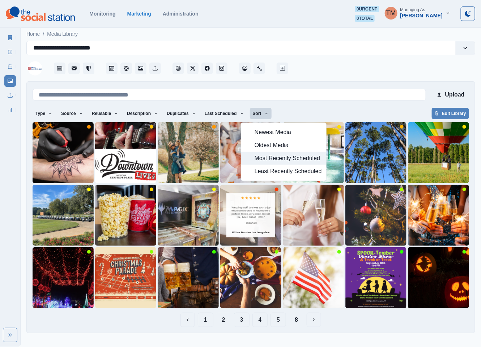
drag, startPoint x: 273, startPoint y: 160, endPoint x: 280, endPoint y: 152, distance: 10.2
click at [274, 160] on span "Most Recently Scheduled" at bounding box center [288, 158] width 67 height 9
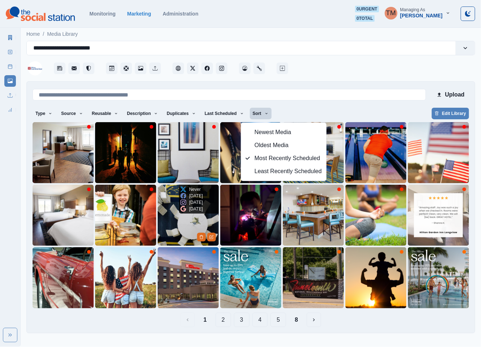
click at [173, 219] on img at bounding box center [188, 215] width 61 height 61
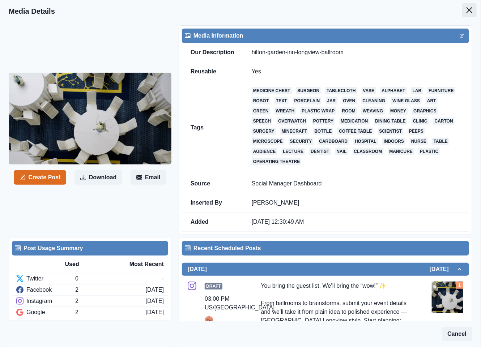
click at [466, 11] on icon "Close" at bounding box center [469, 10] width 6 height 6
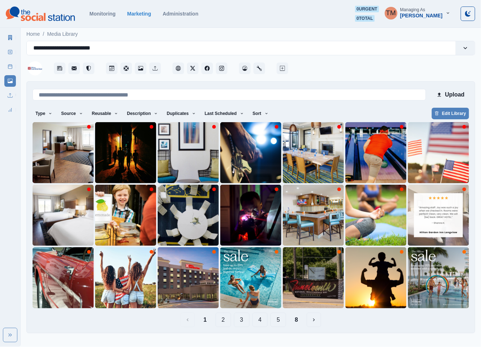
click at [240, 322] on button "3" at bounding box center [242, 320] width 16 height 14
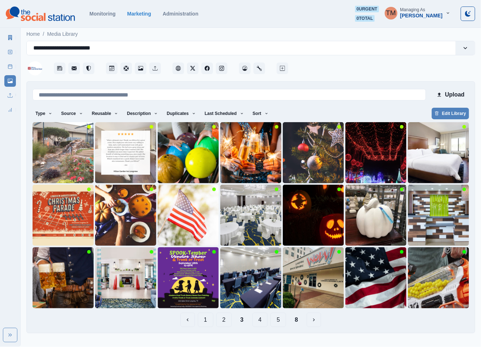
click at [205, 323] on button "1" at bounding box center [206, 320] width 16 height 14
